Goal: Transaction & Acquisition: Purchase product/service

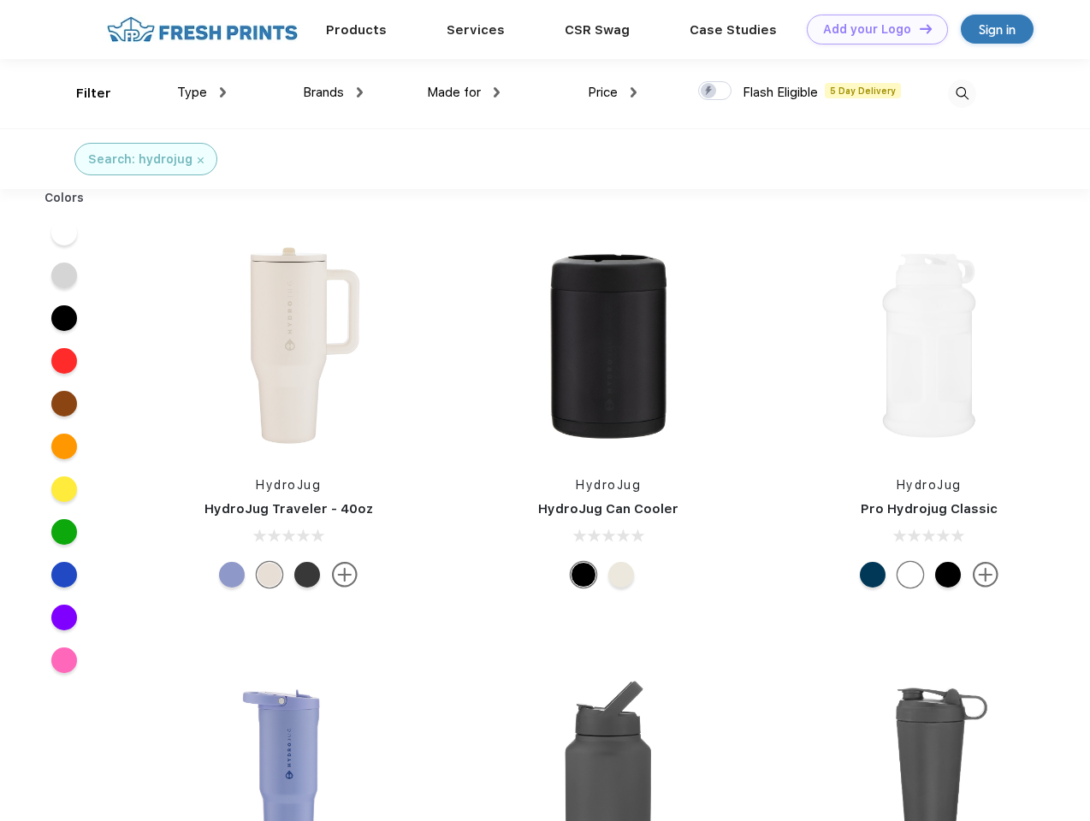
scroll to position [1, 0]
click at [871, 29] on link "Add your Logo Design Tool" at bounding box center [877, 30] width 141 height 30
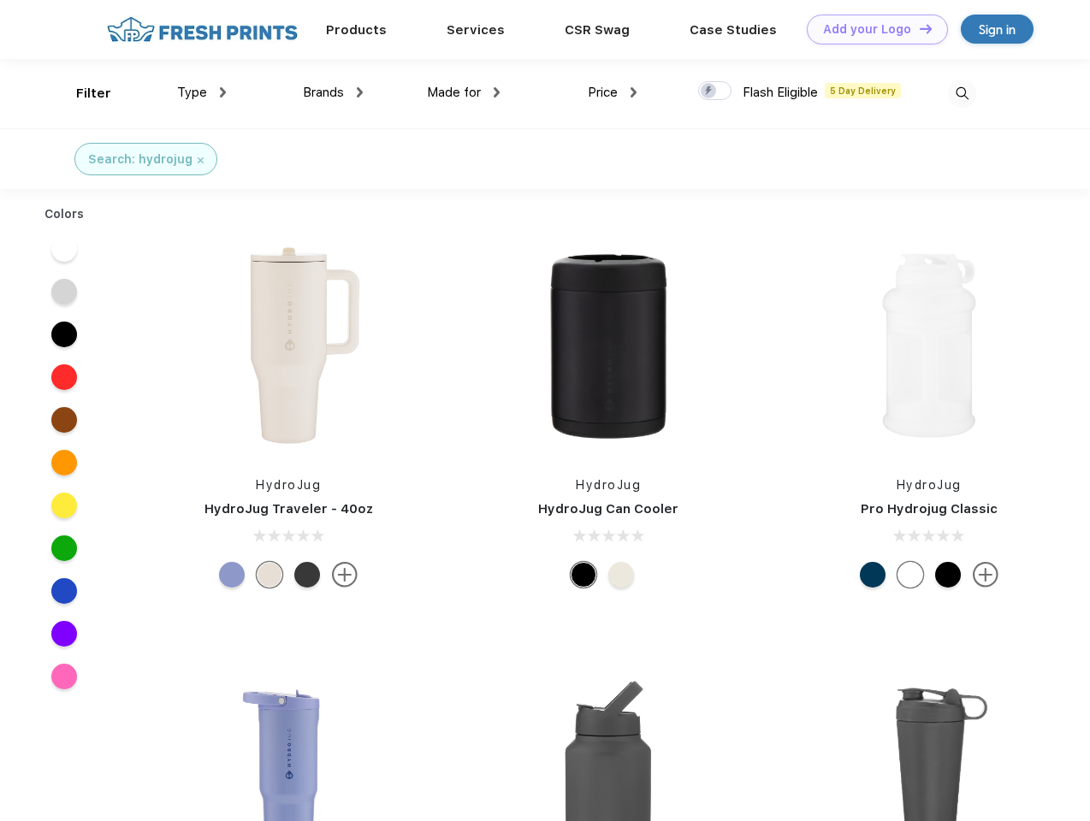
click at [0, 0] on div "Design Tool" at bounding box center [0, 0] width 0 height 0
click at [918, 28] on link "Add your Logo Design Tool" at bounding box center [877, 30] width 141 height 30
click at [82, 93] on div "Filter" at bounding box center [93, 94] width 35 height 20
click at [202, 92] on span "Type" at bounding box center [192, 92] width 30 height 15
click at [333, 92] on span "Brands" at bounding box center [323, 92] width 41 height 15
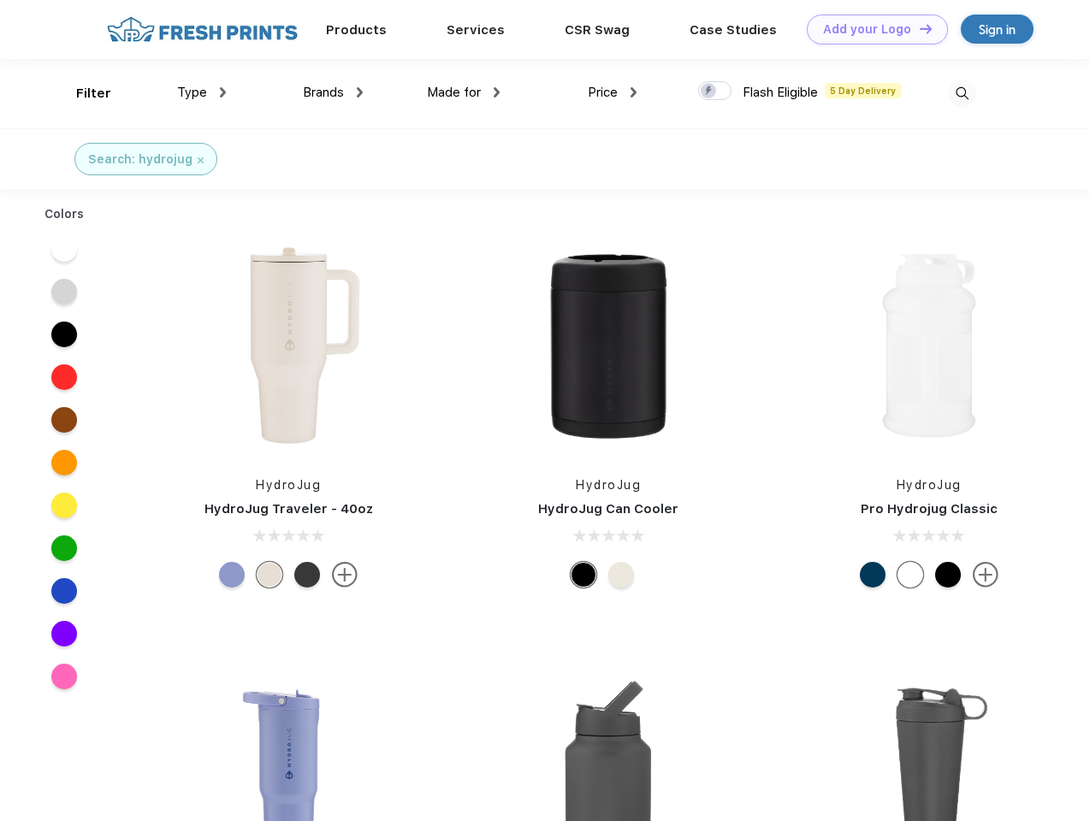
click at [464, 92] on span "Made for" at bounding box center [454, 92] width 54 height 15
click at [613, 92] on span "Price" at bounding box center [603, 92] width 30 height 15
click at [715, 92] on div at bounding box center [714, 90] width 33 height 19
click at [709, 92] on input "checkbox" at bounding box center [703, 85] width 11 height 11
click at [962, 93] on img at bounding box center [962, 94] width 28 height 28
